Goal: Task Accomplishment & Management: Manage account settings

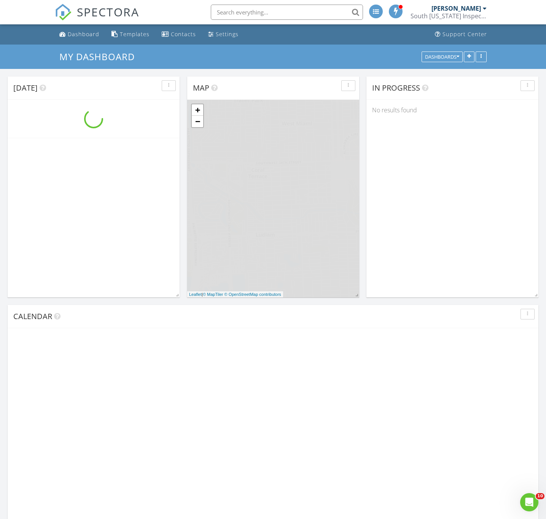
scroll to position [799, 558]
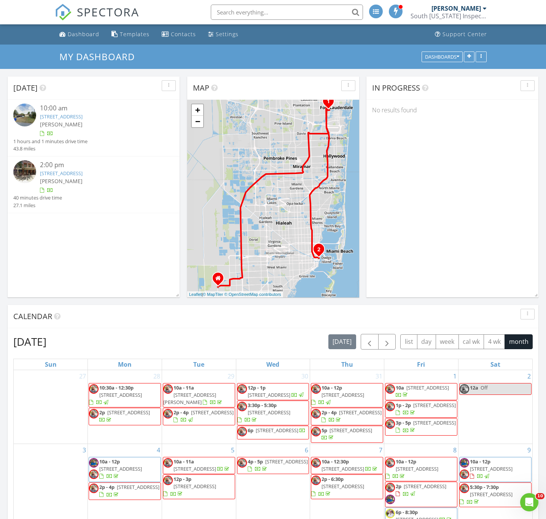
click at [73, 114] on link "1709 SW 5th St, Fort Lauderdale, FL 33312" at bounding box center [61, 116] width 43 height 7
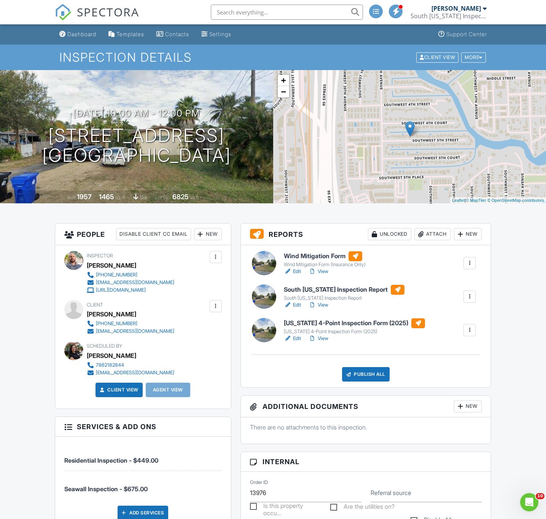
click at [436, 232] on div "Attach" at bounding box center [432, 234] width 37 height 12
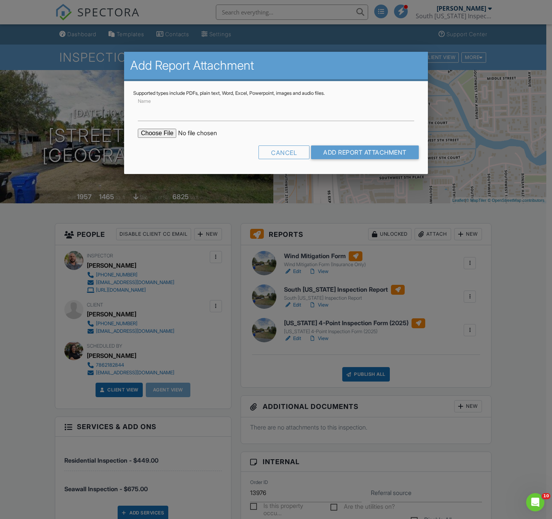
click at [156, 134] on input "file" at bounding box center [202, 133] width 129 height 9
type input "C:\fakepath\BuildFaxReport_20250828070436323680-OEZ5QN-766190839.pdf"
click at [364, 153] on input "Add Report Attachment" at bounding box center [365, 152] width 108 height 14
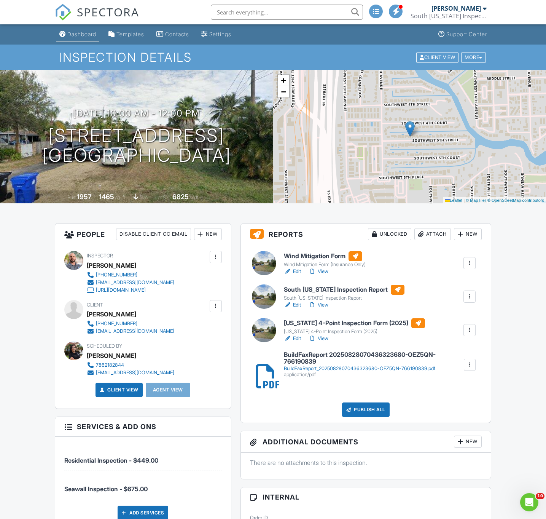
click at [85, 35] on div "Dashboard" at bounding box center [81, 34] width 29 height 6
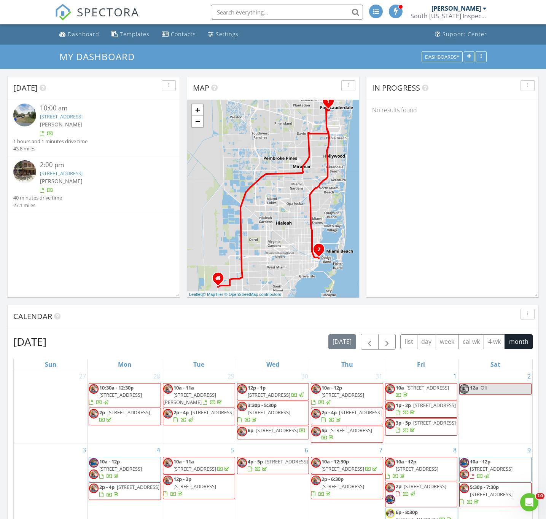
click at [70, 171] on link "253 NE 2nd St 625, Miami, FL 33132" at bounding box center [61, 173] width 43 height 7
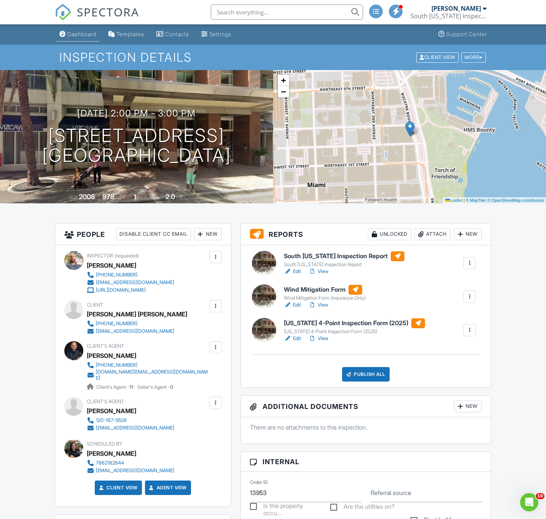
click at [85, 33] on div "Dashboard" at bounding box center [81, 34] width 29 height 6
